Goal: Information Seeking & Learning: Check status

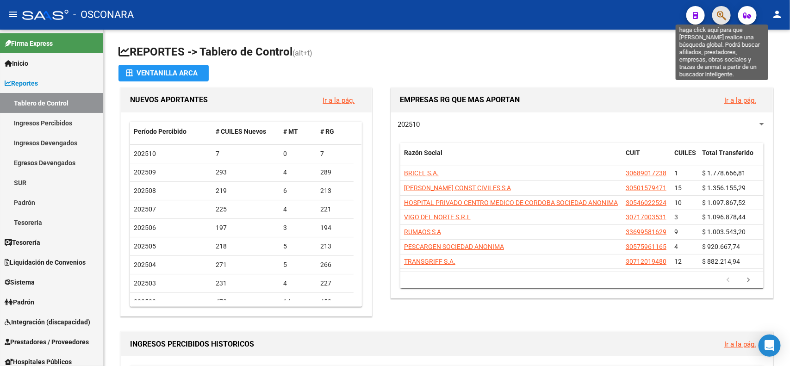
click at [702, 19] on icon "button" at bounding box center [721, 15] width 9 height 11
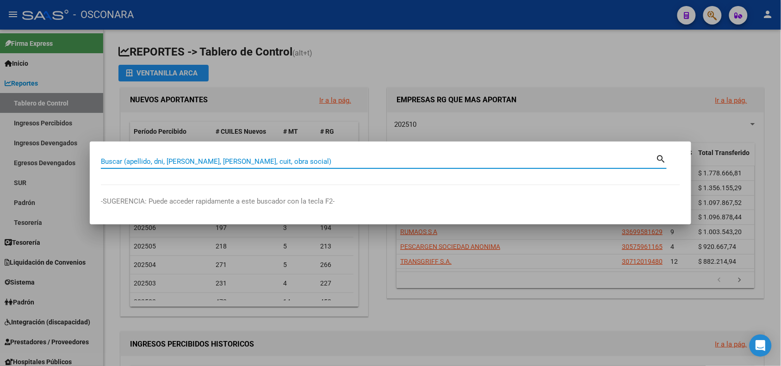
paste input "20573934793"
type input "20573934793"
click at [443, 124] on div at bounding box center [390, 183] width 781 height 366
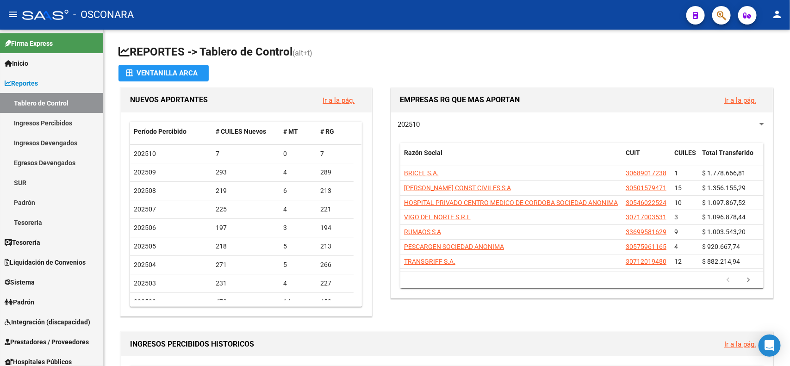
click at [702, 6] on button "button" at bounding box center [721, 15] width 19 height 19
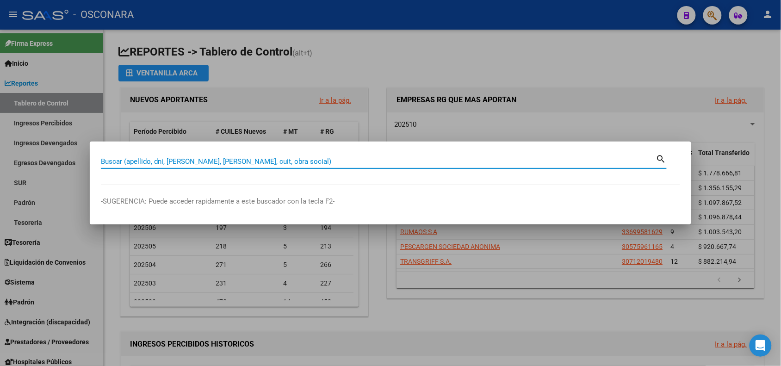
paste input "20573934793"
type input "20573934793"
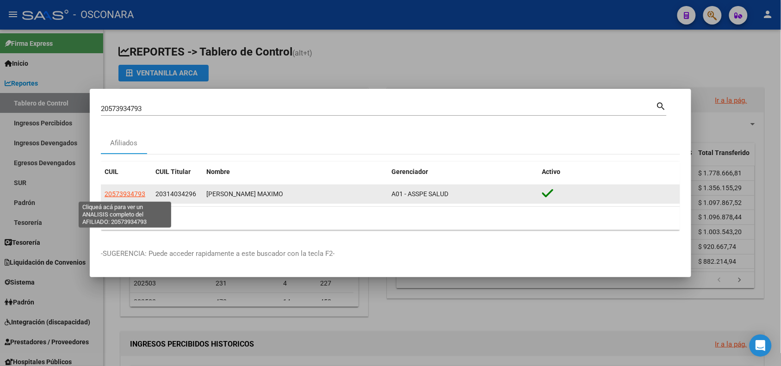
click at [112, 197] on span "20573934793" at bounding box center [125, 193] width 41 height 7
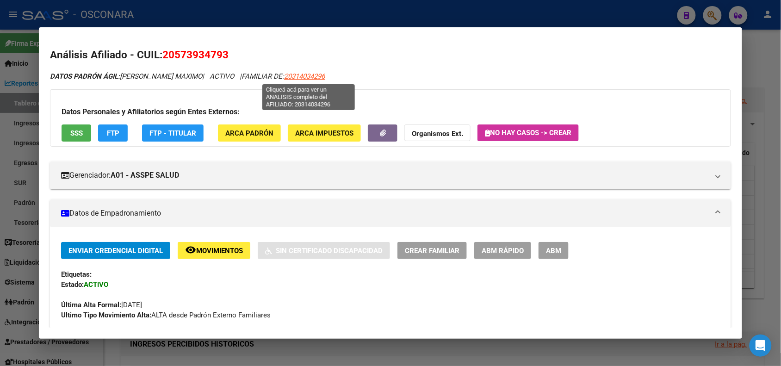
click at [305, 73] on span "20314034296" at bounding box center [304, 76] width 41 height 8
type textarea "20314034296"
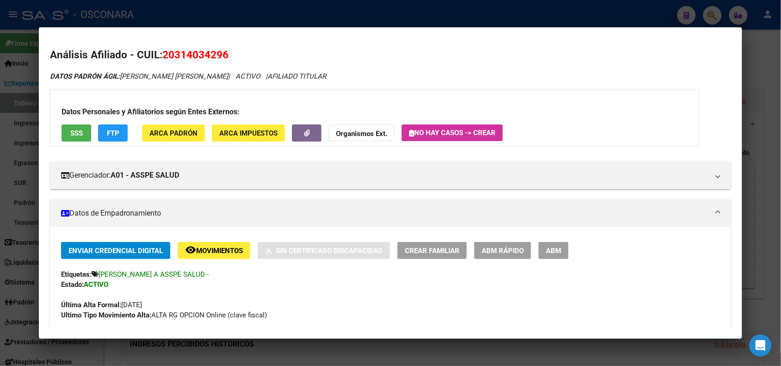
drag, startPoint x: 161, startPoint y: 54, endPoint x: 228, endPoint y: 49, distance: 67.3
click at [228, 49] on h2 "Análisis Afiliado - CUIL: 20314034296" at bounding box center [390, 55] width 681 height 16
copy span "20314034296"
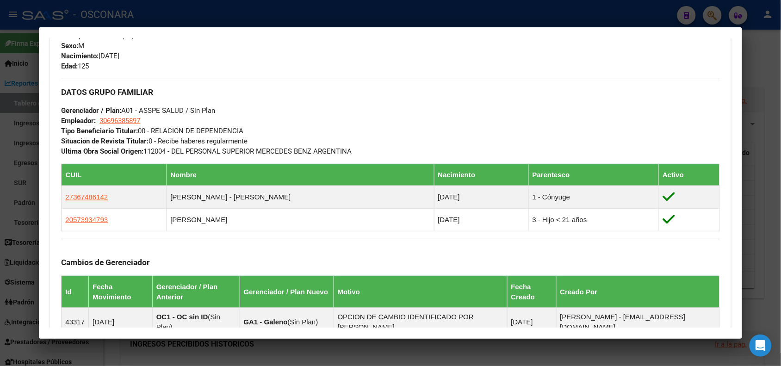
scroll to position [587, 0]
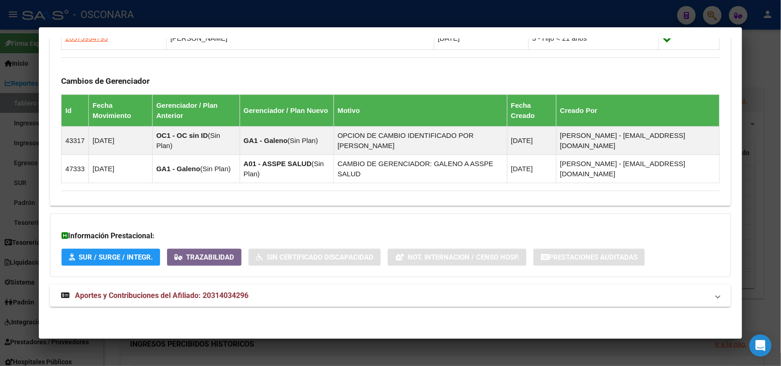
click at [702, 299] on mat-panel-title "Aportes y Contribuciones del Afiliado: 20314034296" at bounding box center [385, 295] width 648 height 11
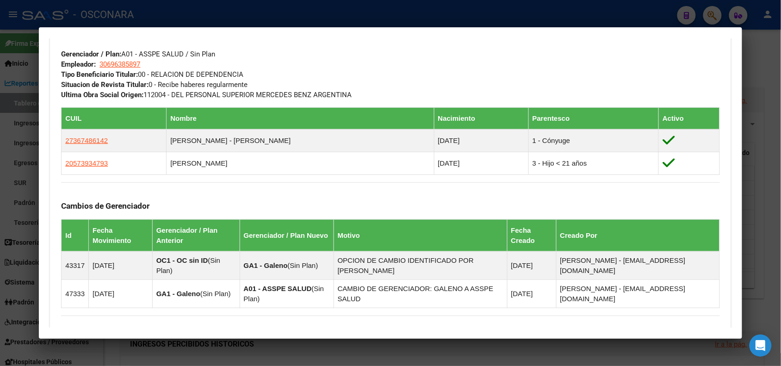
scroll to position [0, 0]
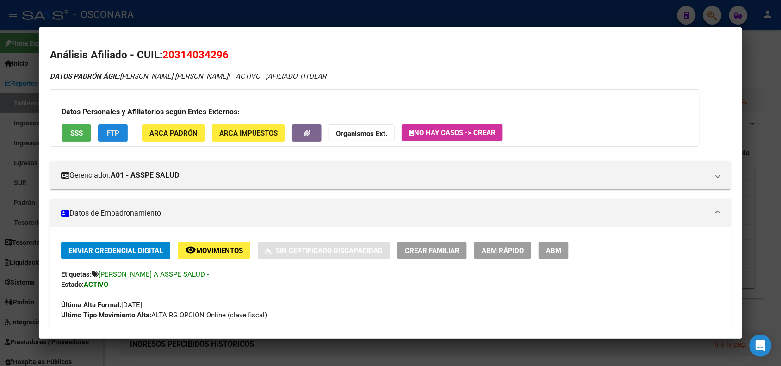
click at [114, 136] on span "FTP" at bounding box center [113, 133] width 12 height 8
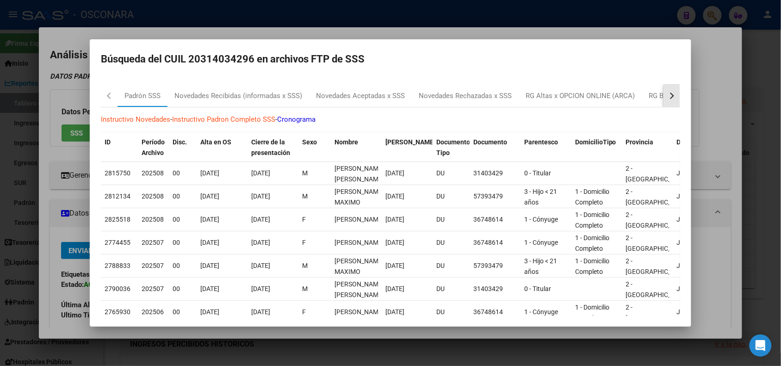
click at [667, 91] on button "button" at bounding box center [672, 96] width 17 height 22
click at [637, 96] on div "RG Bajas Diarias" at bounding box center [622, 96] width 51 height 11
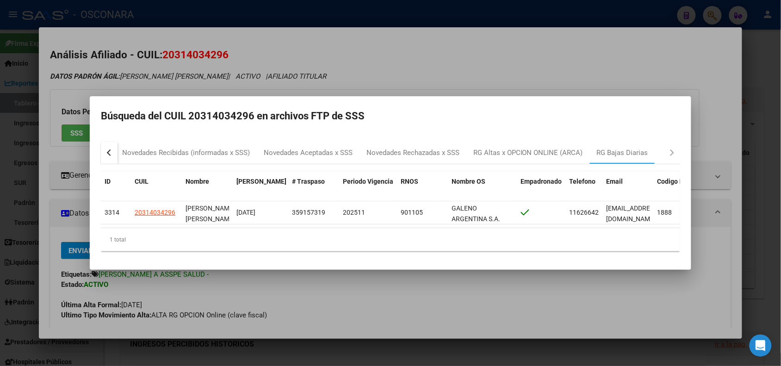
click at [580, 65] on div at bounding box center [390, 183] width 781 height 366
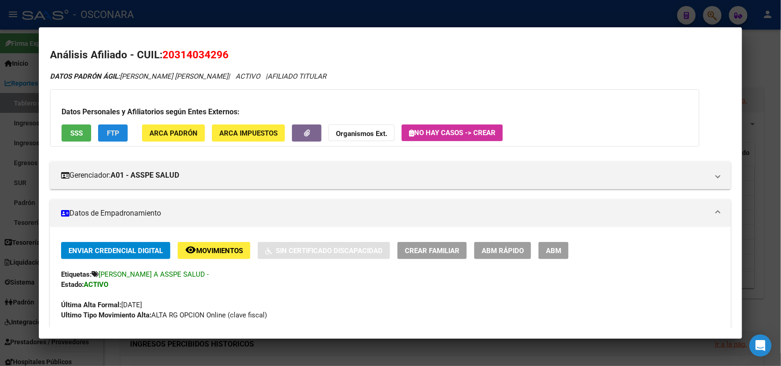
click at [117, 137] on button "FTP" at bounding box center [113, 133] width 30 height 17
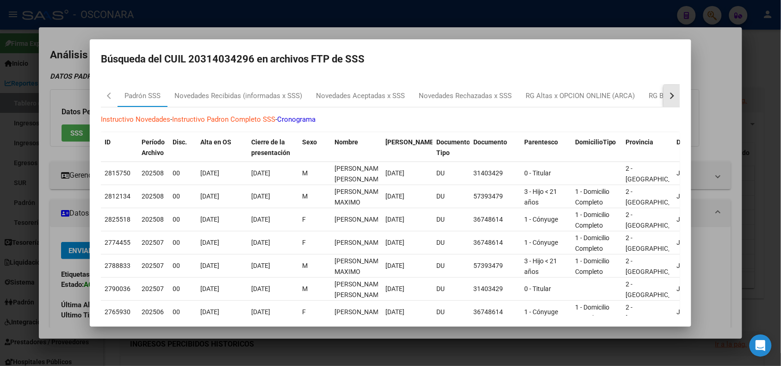
click at [666, 98] on button "button" at bounding box center [672, 96] width 17 height 22
click at [632, 99] on div "RG Bajas Diarias" at bounding box center [622, 96] width 51 height 11
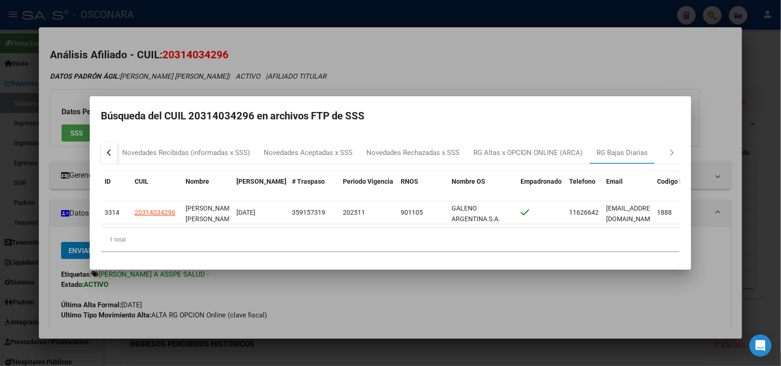
click at [409, 58] on div at bounding box center [390, 183] width 781 height 366
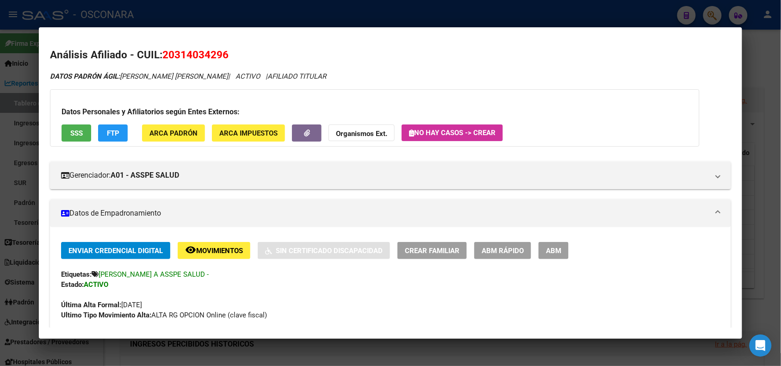
drag, startPoint x: 160, startPoint y: 50, endPoint x: 231, endPoint y: 57, distance: 72.1
click at [231, 57] on h2 "Análisis Afiliado - CUIL: 20314034296" at bounding box center [390, 55] width 681 height 16
copy span "20314034296"
click at [201, 17] on div at bounding box center [390, 183] width 781 height 366
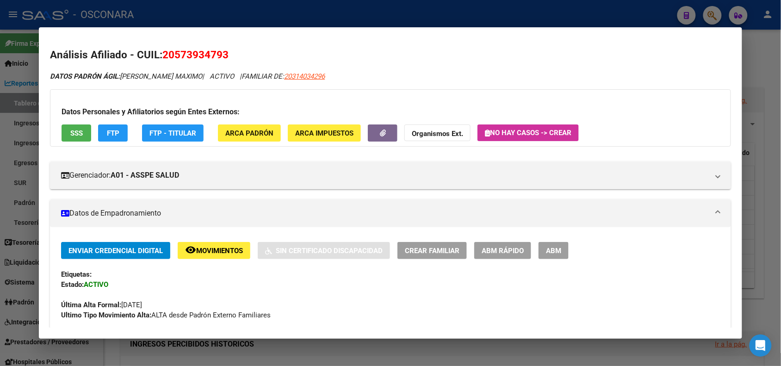
click at [187, 9] on div at bounding box center [390, 183] width 781 height 366
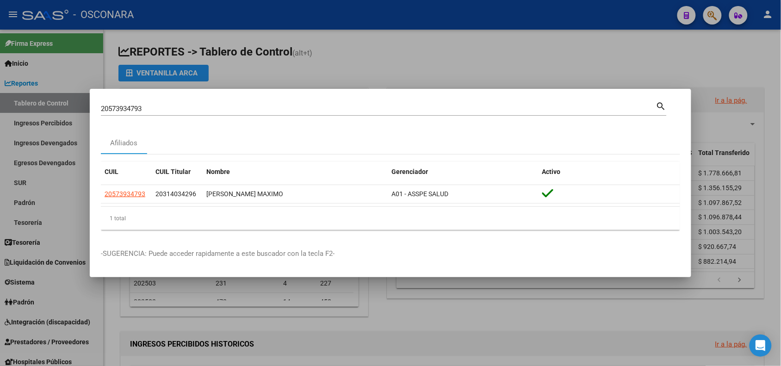
click at [114, 36] on div at bounding box center [390, 183] width 781 height 366
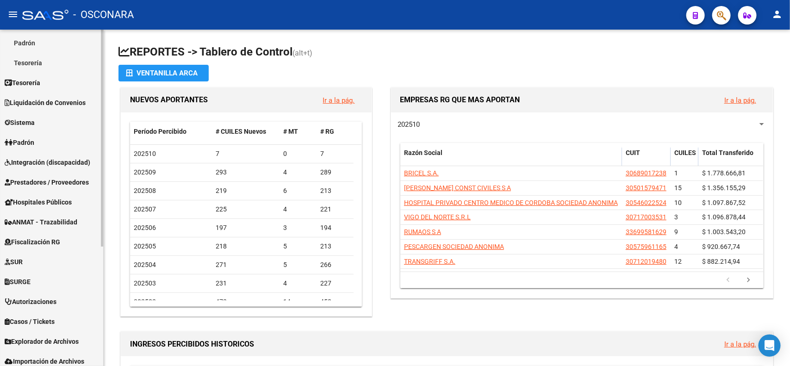
click at [104, 325] on mat-sidenav-container "Firma Express Inicio Calendario SSS Instructivos Contacto OS Reportes Tablero d…" at bounding box center [395, 198] width 790 height 337
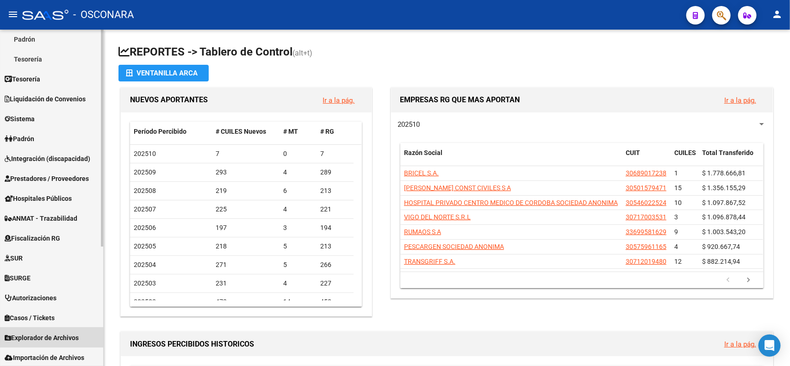
click at [71, 325] on span "Explorador de Archivos" at bounding box center [42, 338] width 74 height 10
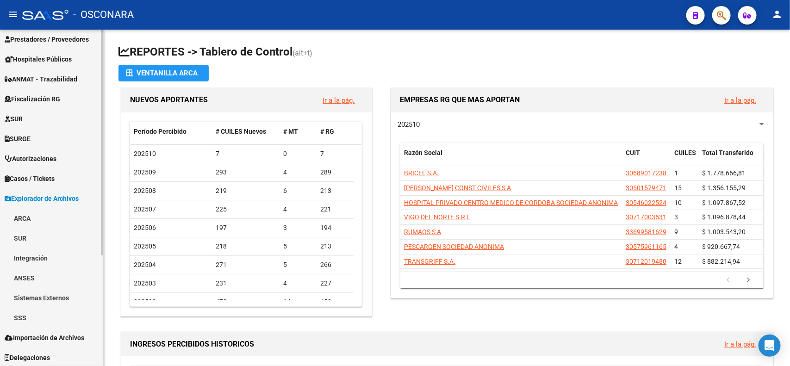
click at [22, 316] on link "SSS" at bounding box center [51, 318] width 103 height 20
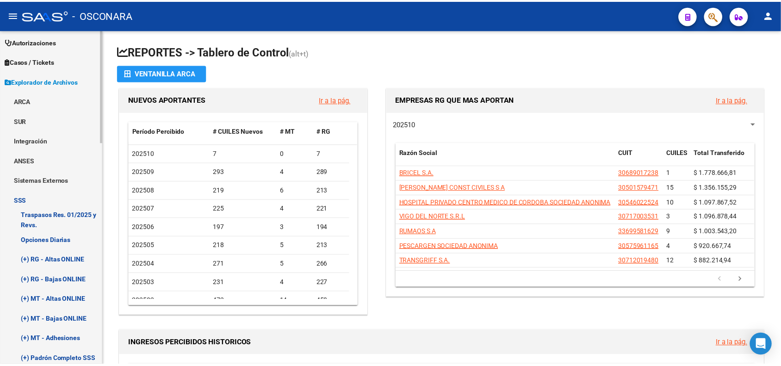
scroll to position [347, 0]
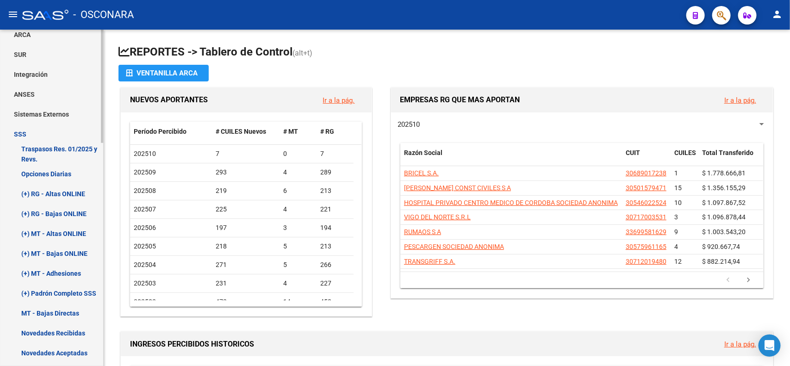
click at [106, 201] on mat-sidenav-container "Firma Express Inicio Calendario SSS Instructivos Contacto OS Reportes Tablero d…" at bounding box center [395, 198] width 790 height 337
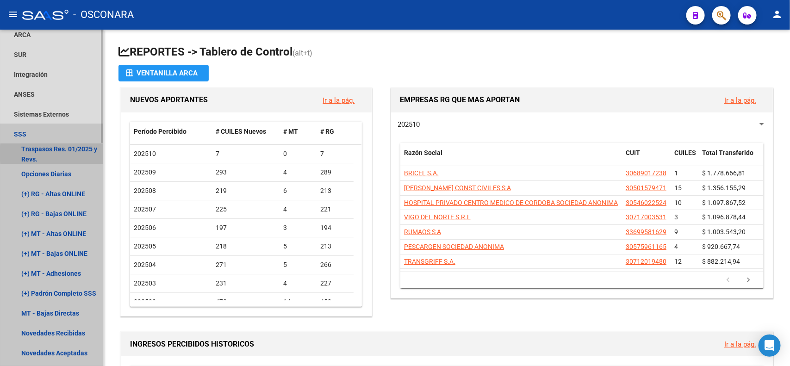
click at [76, 154] on link "Traspasos Res. 01/2025 y Revs." at bounding box center [51, 154] width 103 height 20
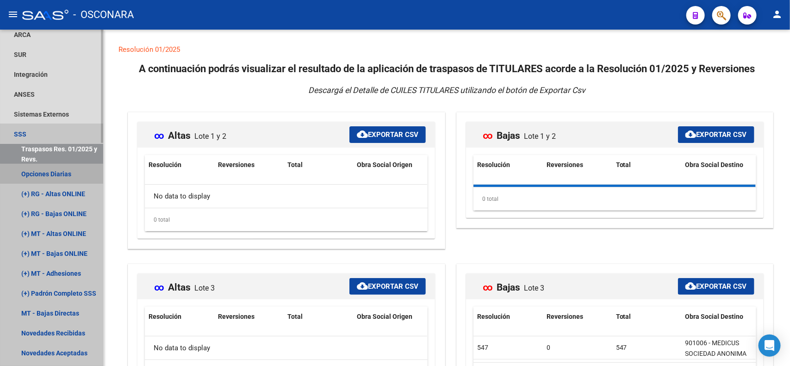
click at [59, 174] on link "Opciones Diarias" at bounding box center [51, 174] width 103 height 20
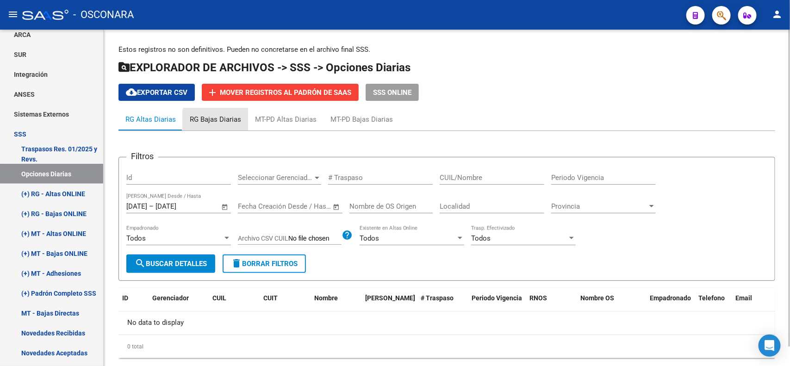
click at [225, 124] on div "RG Bajas Diarias" at bounding box center [215, 119] width 65 height 22
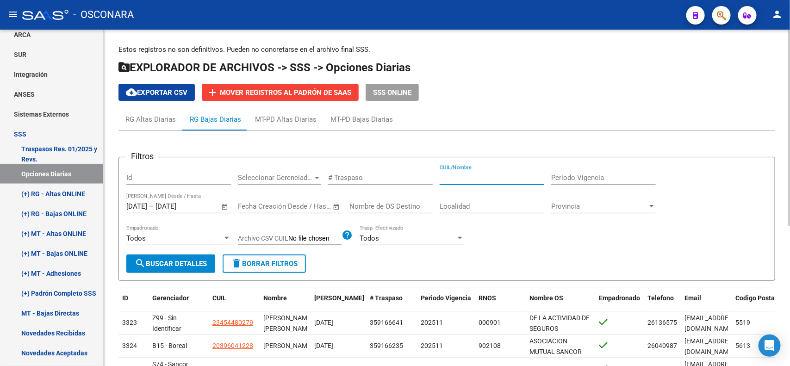
paste input "20314034296"
type input "20314034296"
click at [176, 260] on span "search Buscar Detalles" at bounding box center [171, 264] width 72 height 8
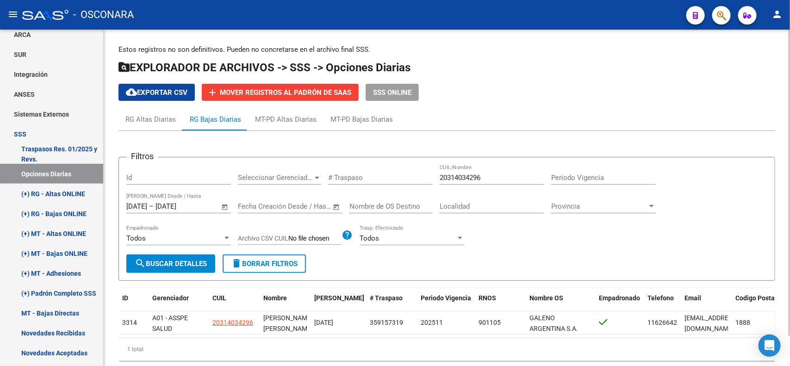
click at [702, 80] on app-list-header "EXPLORADOR DE ARCHIVOS -> SSS -> Opciones Diarias cloud_download Exportar CSV a…" at bounding box center [447, 80] width 657 height 41
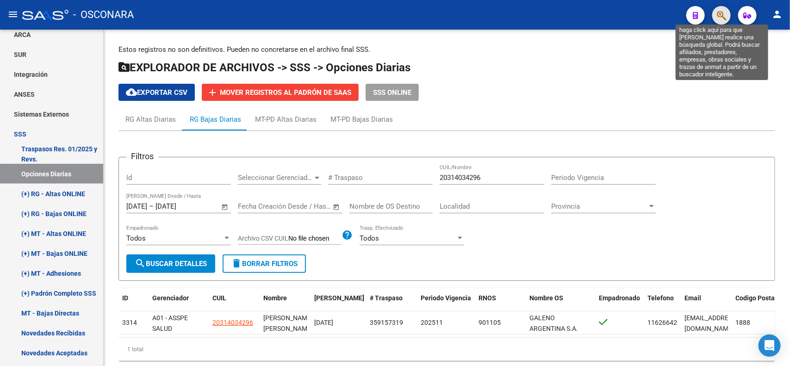
click at [702, 19] on icon "button" at bounding box center [721, 15] width 9 height 11
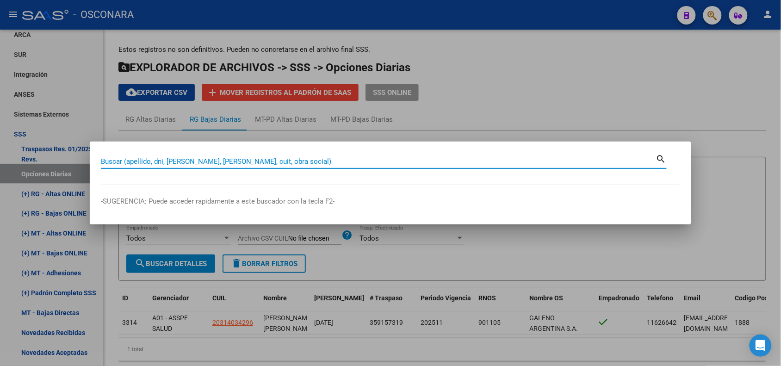
paste input "53216977"
type input "53216977"
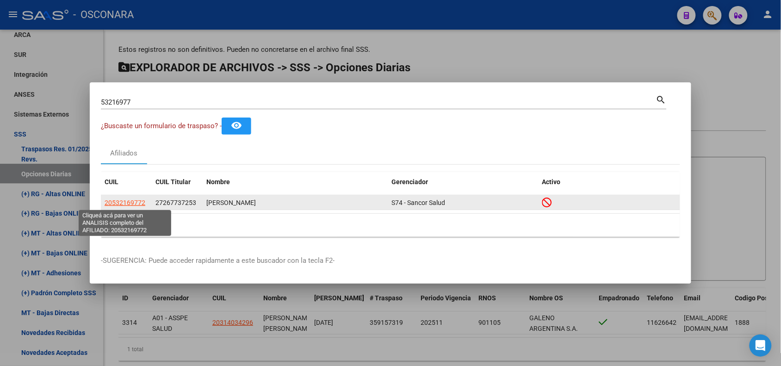
click at [121, 201] on span "20532169772" at bounding box center [125, 202] width 41 height 7
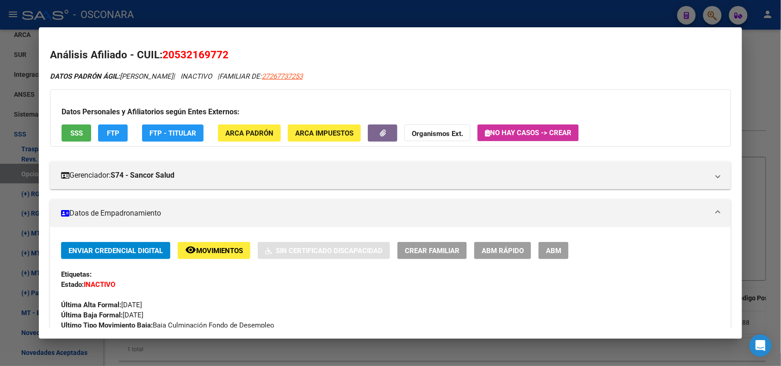
drag, startPoint x: 746, startPoint y: 100, endPoint x: 736, endPoint y: 140, distance: 41.5
click at [702, 140] on mat-dialog-content "Análisis Afiliado - CUIL: 20532169772 DATOS PADRÓN ÁGIL: [PERSON_NAME] | INACTI…" at bounding box center [390, 182] width 703 height 289
click at [303, 80] on span "27267737253" at bounding box center [282, 76] width 41 height 8
type textarea "27267737253"
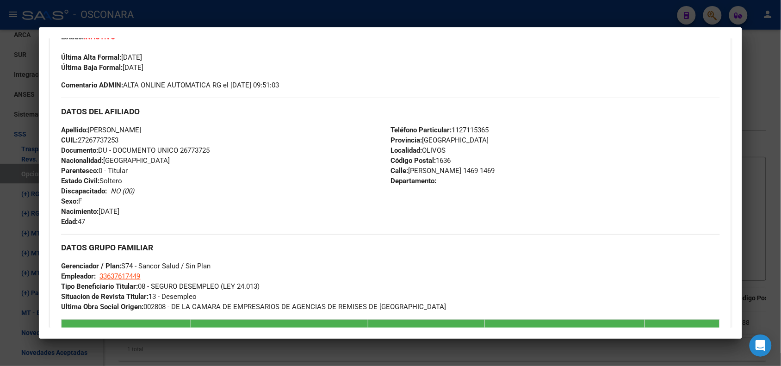
scroll to position [559, 0]
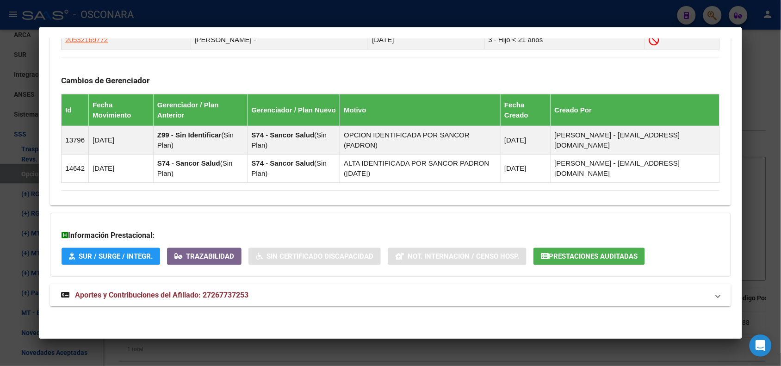
click at [672, 297] on mat-panel-title "Aportes y Contribuciones del Afiliado: 27267737253" at bounding box center [385, 295] width 648 height 11
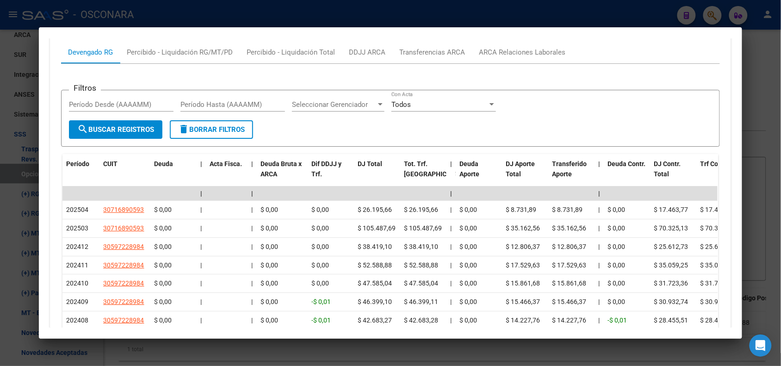
scroll to position [902, 0]
